Goal: Task Accomplishment & Management: Complete application form

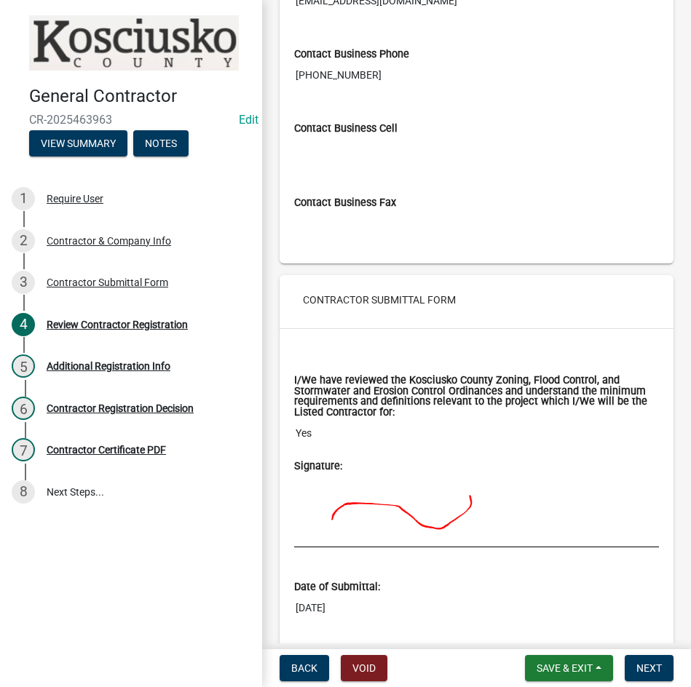
scroll to position [1429, 0]
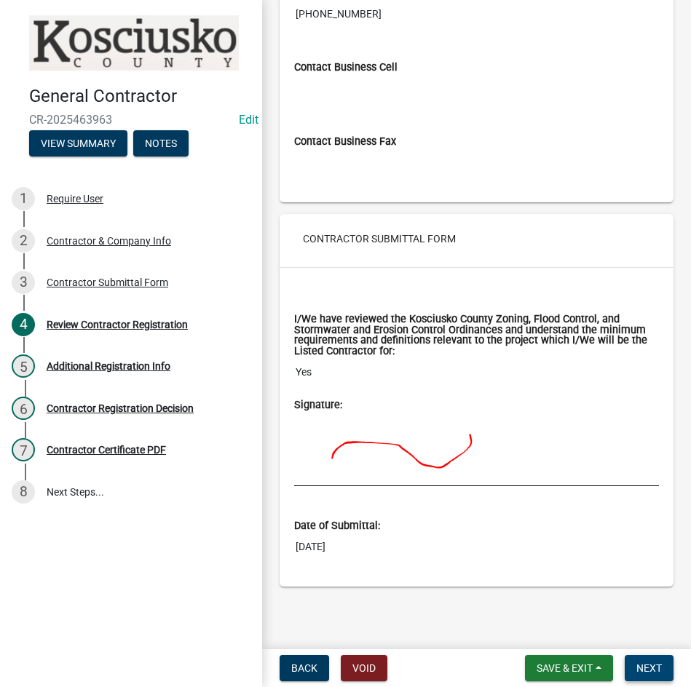
click at [642, 664] on span "Next" at bounding box center [648, 669] width 25 height 12
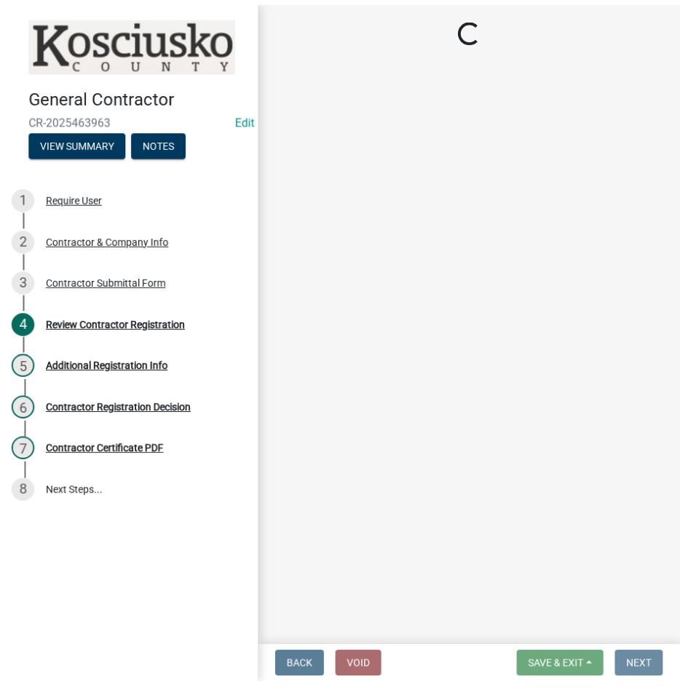
scroll to position [0, 0]
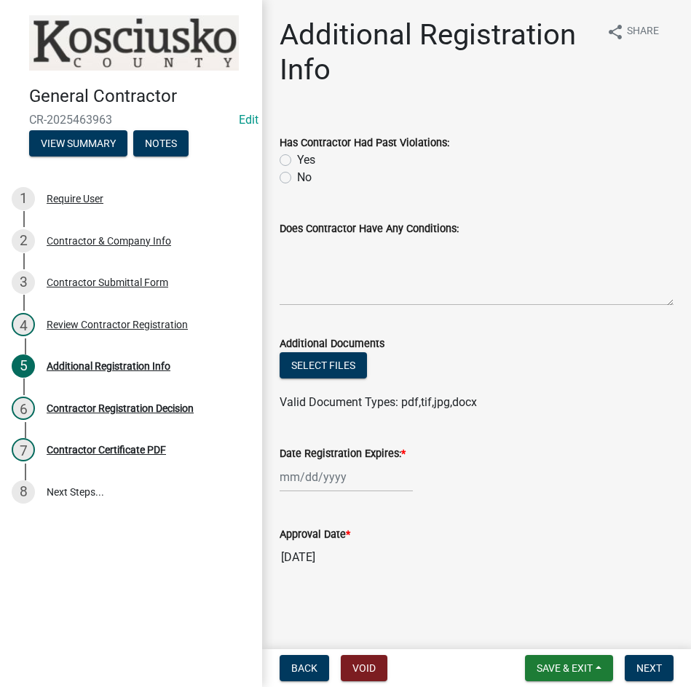
click at [297, 181] on label "No" at bounding box center [304, 177] width 15 height 17
click at [297, 178] on input "No" at bounding box center [301, 173] width 9 height 9
radio input "true"
click at [350, 478] on div at bounding box center [346, 477] width 133 height 30
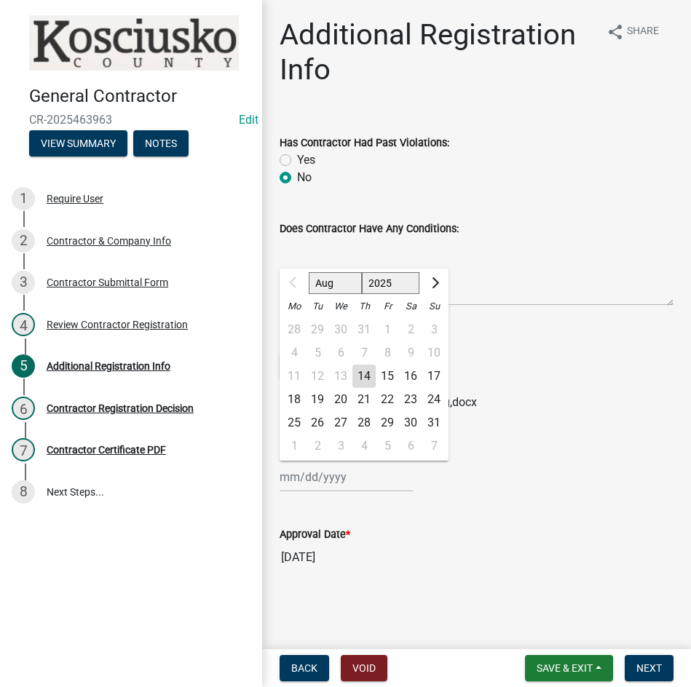
click at [376, 282] on select "2025 2026 2027 2028 2029 2030 2031 2032 2033 2034 2035 2036 2037 2038 2039 2040…" at bounding box center [391, 283] width 58 height 22
select select "2026"
click at [362, 272] on select "2025 2026 2027 2028 2029 2030 2031 2032 2033 2034 2035 2036 2037 2038 2039 2040…" at bounding box center [391, 283] width 58 height 22
click at [384, 376] on div "14" at bounding box center [387, 376] width 23 height 23
type input "[DATE]"
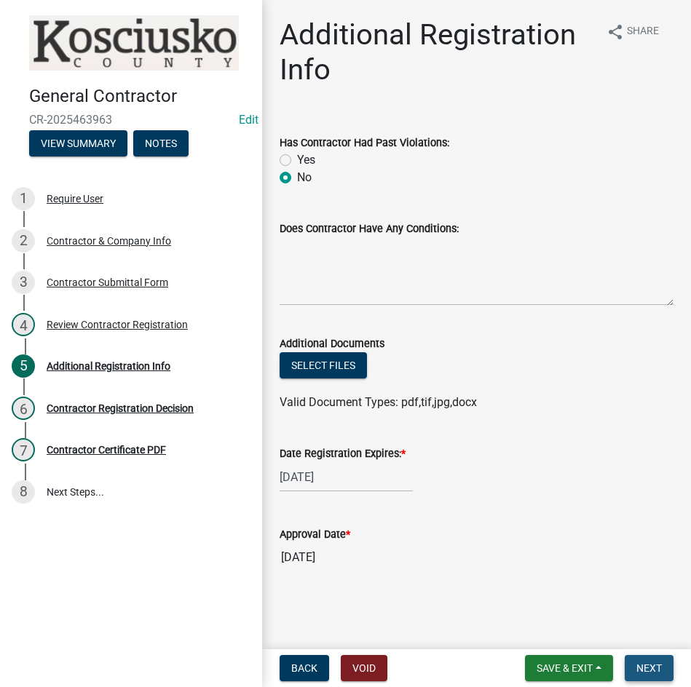
click at [636, 671] on span "Next" at bounding box center [648, 669] width 25 height 12
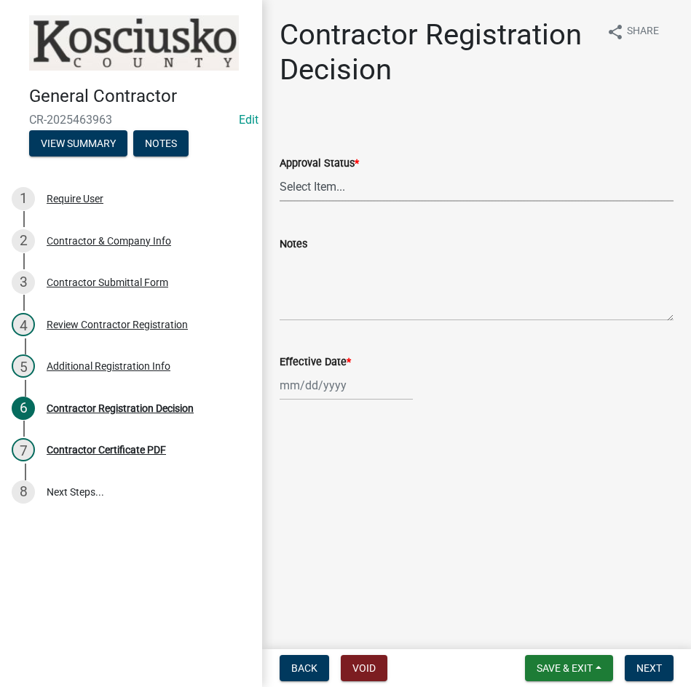
click at [371, 187] on select "Select Item... Approved Denied" at bounding box center [477, 187] width 394 height 30
click at [280, 172] on select "Select Item... Approved Denied" at bounding box center [477, 187] width 394 height 30
select select "8e4351d7-4ebf-4714-a7c9-c8187f00e083"
select select "8"
select select "2025"
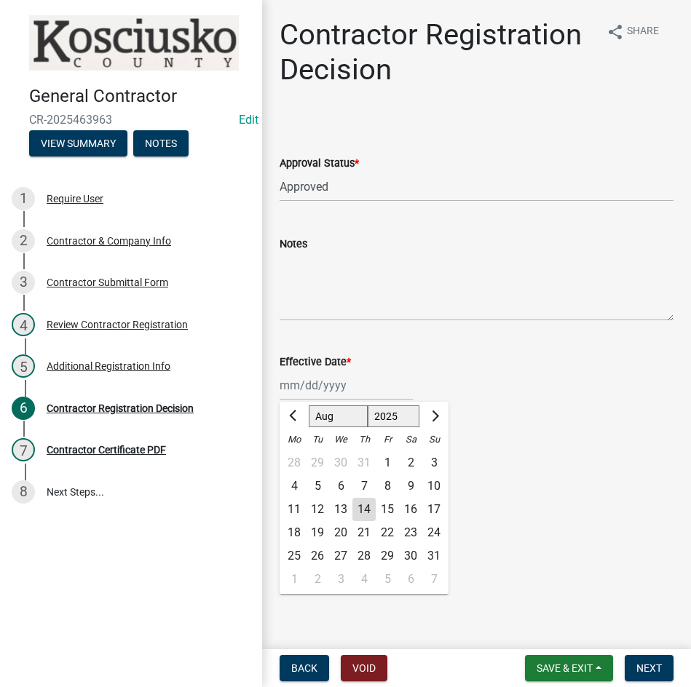
click at [372, 390] on div "[PERSON_NAME] Feb Mar Apr [PERSON_NAME][DATE] Oct Nov [DATE] 1526 1527 1528 152…" at bounding box center [346, 386] width 133 height 30
click at [368, 511] on div "14" at bounding box center [363, 509] width 23 height 23
type input "[DATE]"
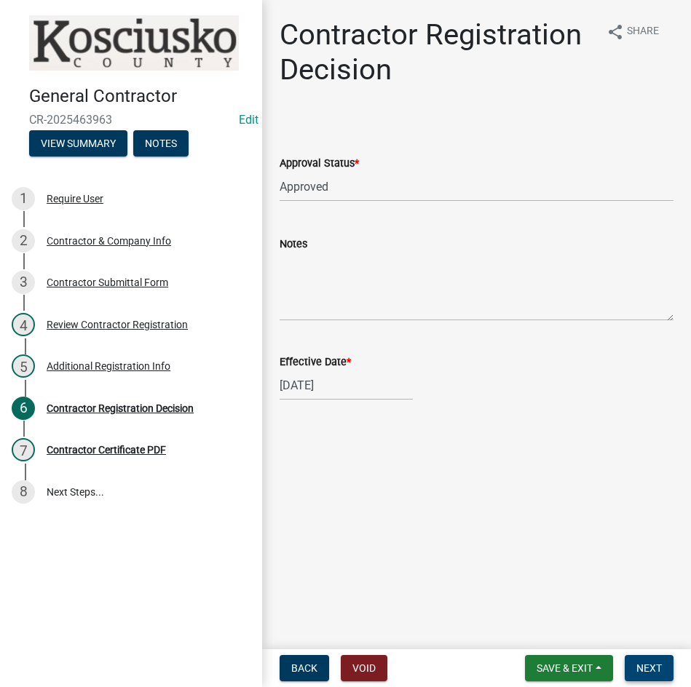
click at [639, 668] on span "Next" at bounding box center [648, 669] width 25 height 12
